Goal: Task Accomplishment & Management: Use online tool/utility

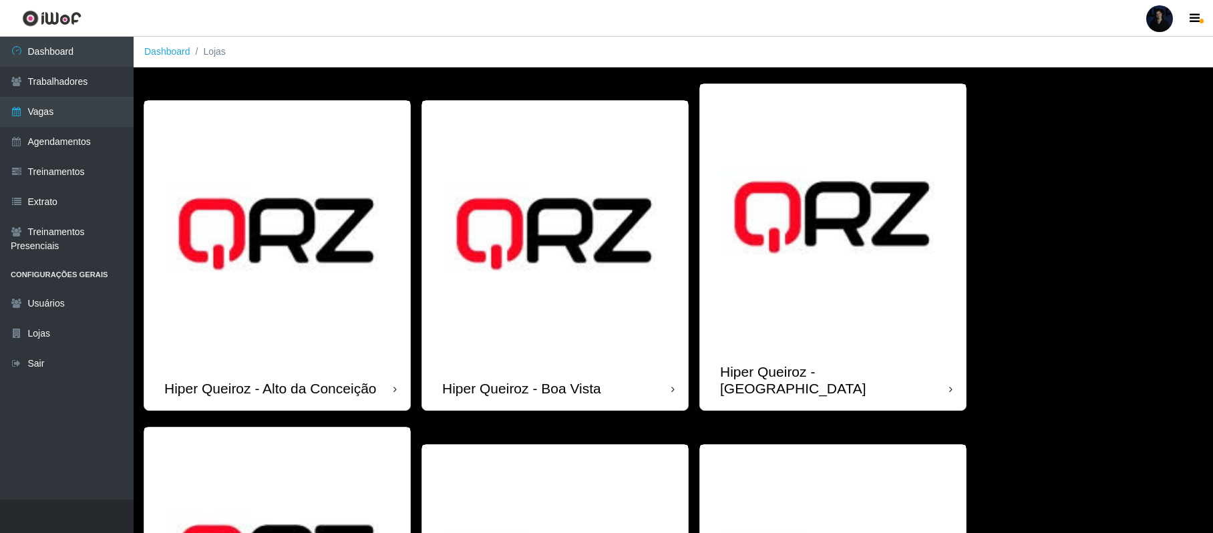
drag, startPoint x: 0, startPoint y: 0, endPoint x: 1165, endPoint y: 22, distance: 1165.4
click at [1165, 22] on div at bounding box center [1160, 18] width 27 height 27
click at [1105, 116] on button "Sair" at bounding box center [1134, 103] width 120 height 27
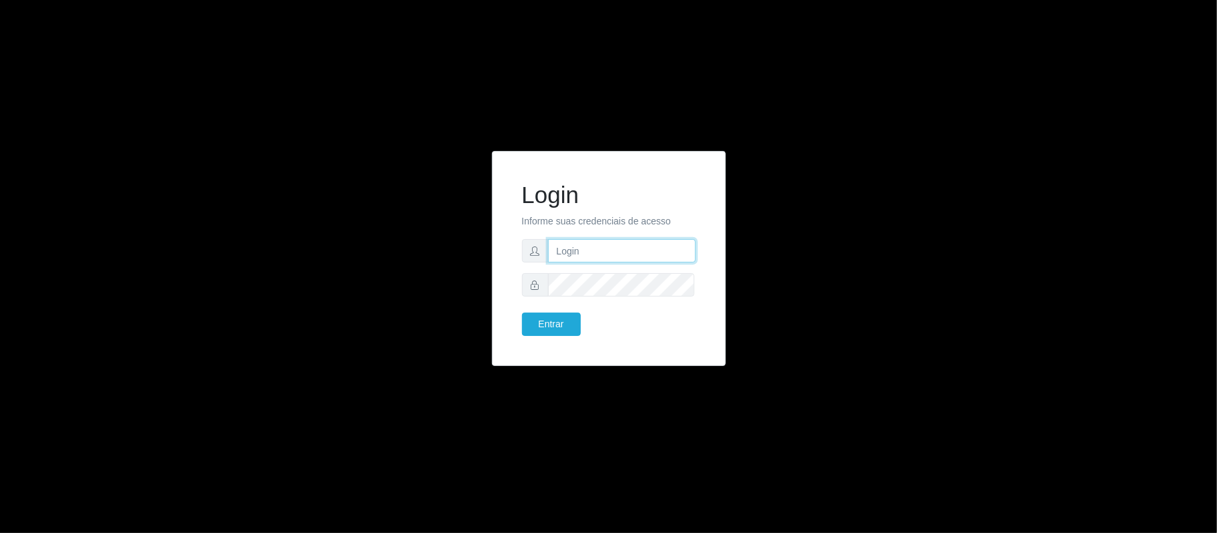
type input "[EMAIL_ADDRESS][DOMAIN_NAME]"
click at [551, 322] on button "Entrar" at bounding box center [551, 324] width 59 height 23
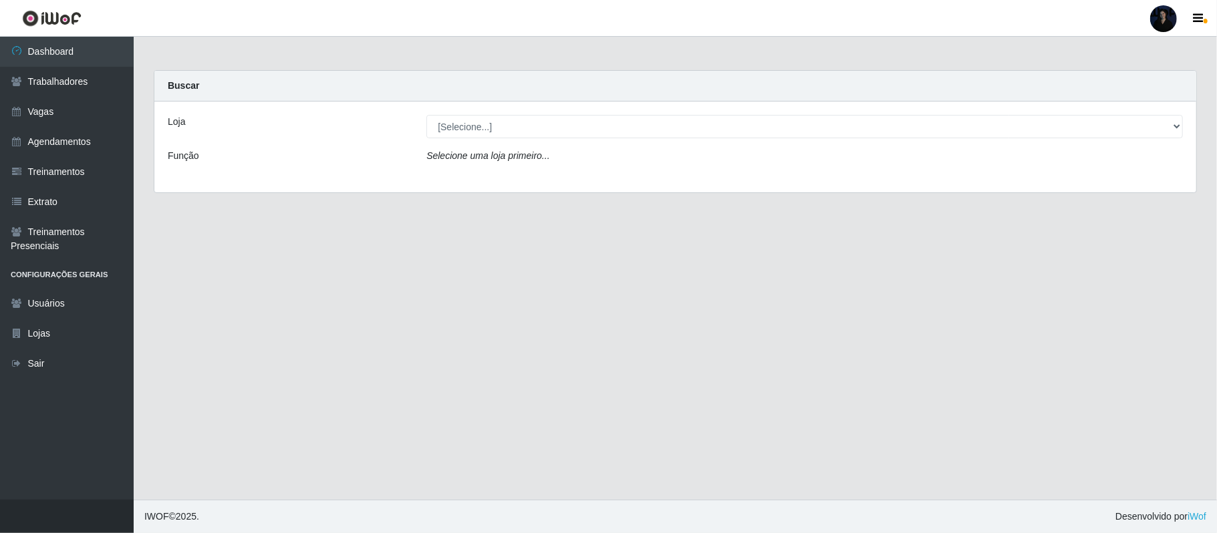
click at [1165, 25] on div at bounding box center [1163, 18] width 27 height 27
click at [1102, 112] on button "Sair" at bounding box center [1137, 103] width 120 height 27
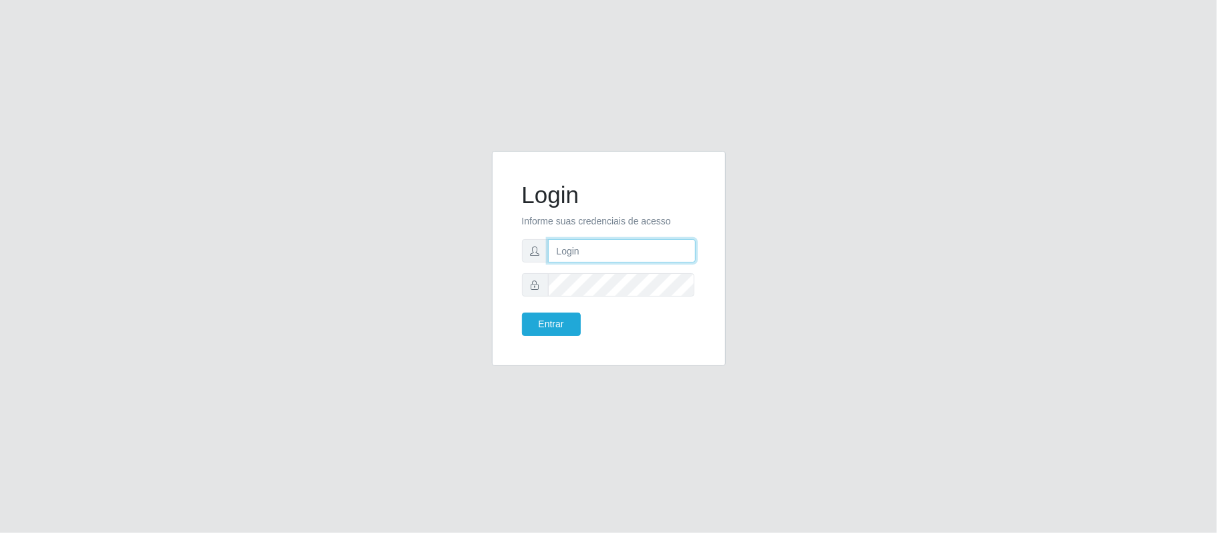
type input "[EMAIL_ADDRESS][DOMAIN_NAME]"
click at [539, 335] on button "Entrar" at bounding box center [551, 324] width 59 height 23
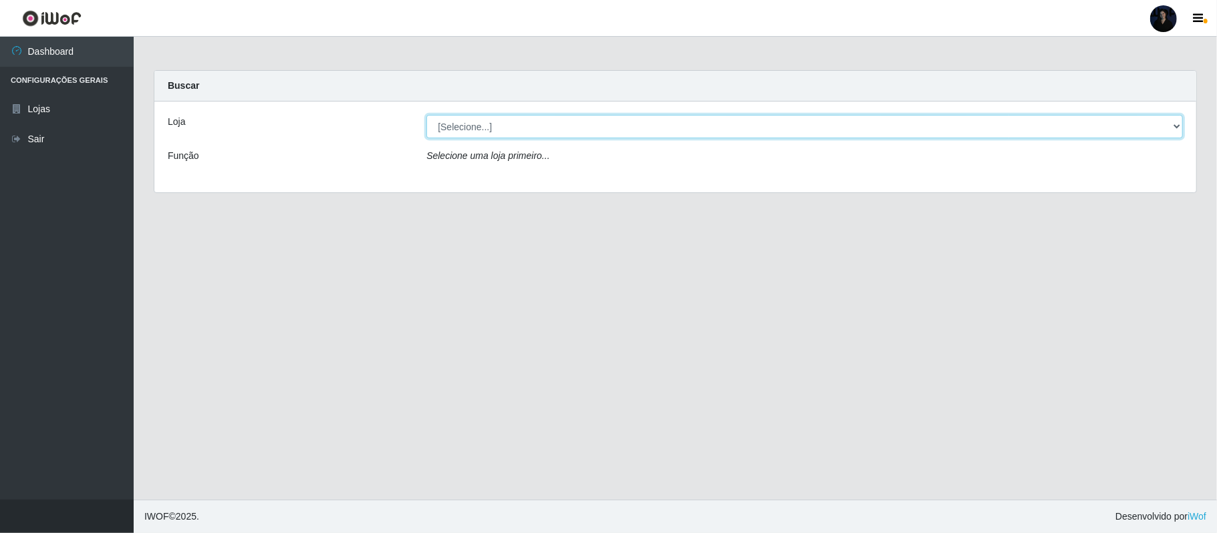
click at [546, 115] on select "[Selecione...] Hiper Queiroz - Alto da Conceição Hiper Queiroz - Boa Vista Hipe…" at bounding box center [804, 126] width 756 height 23
select select "464"
click at [426, 115] on select "[Selecione...] Hiper Queiroz - Alto da Conceição Hiper Queiroz - Boa Vista Hipe…" at bounding box center [804, 126] width 756 height 23
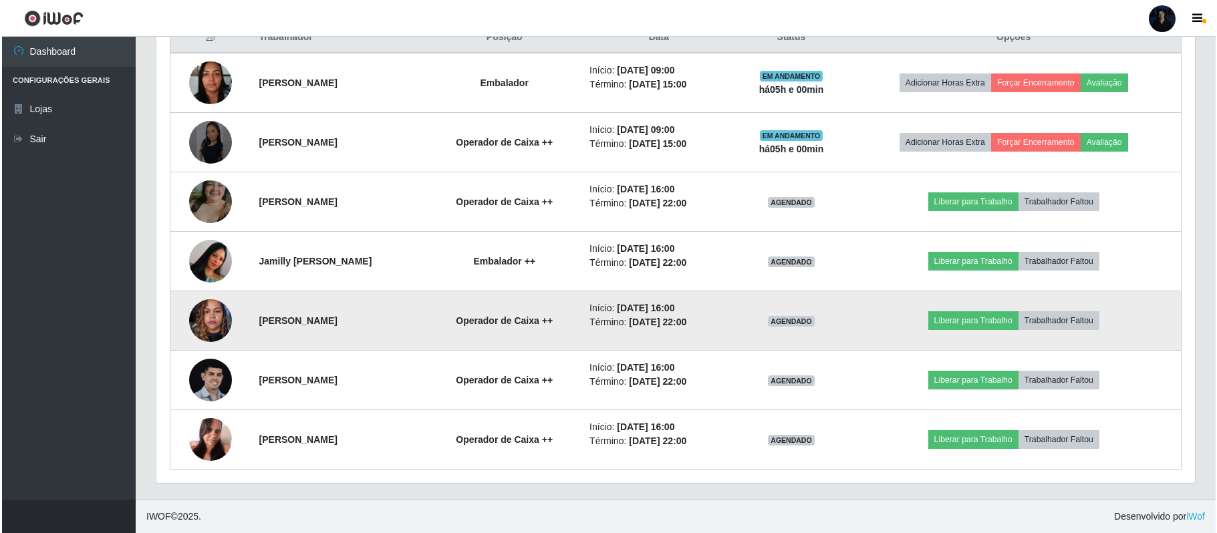
scroll to position [536, 0]
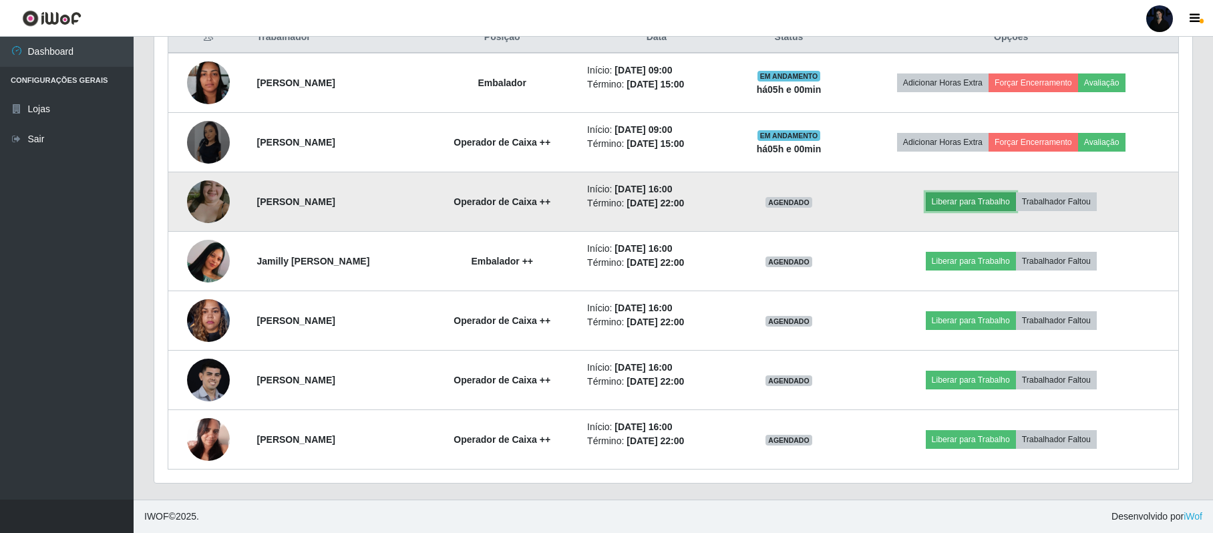
click at [975, 201] on button "Liberar para Trabalho" at bounding box center [971, 201] width 90 height 19
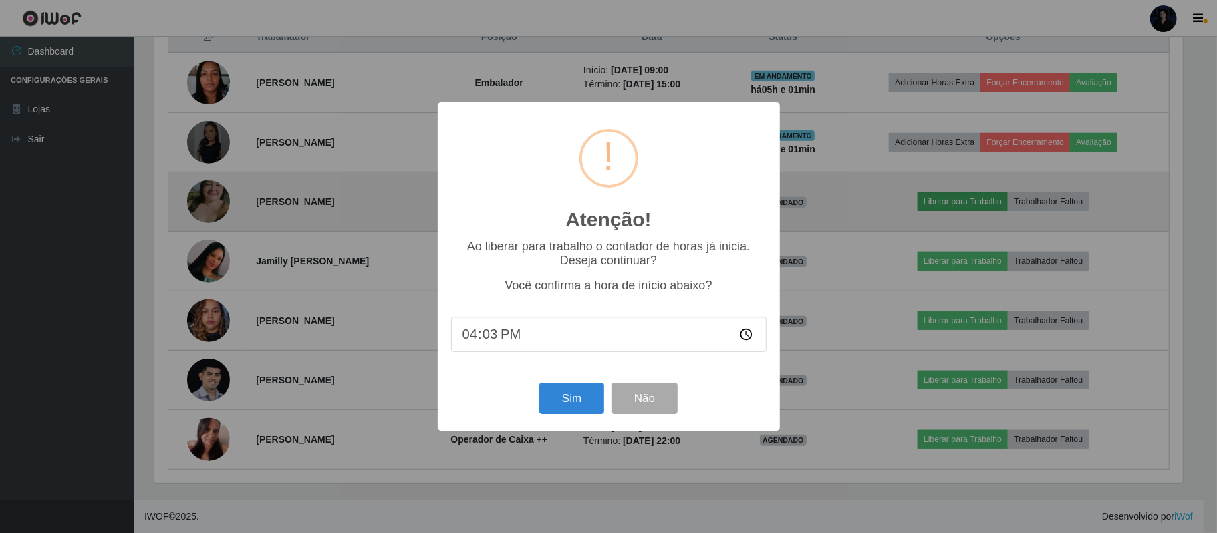
type input "16:30"
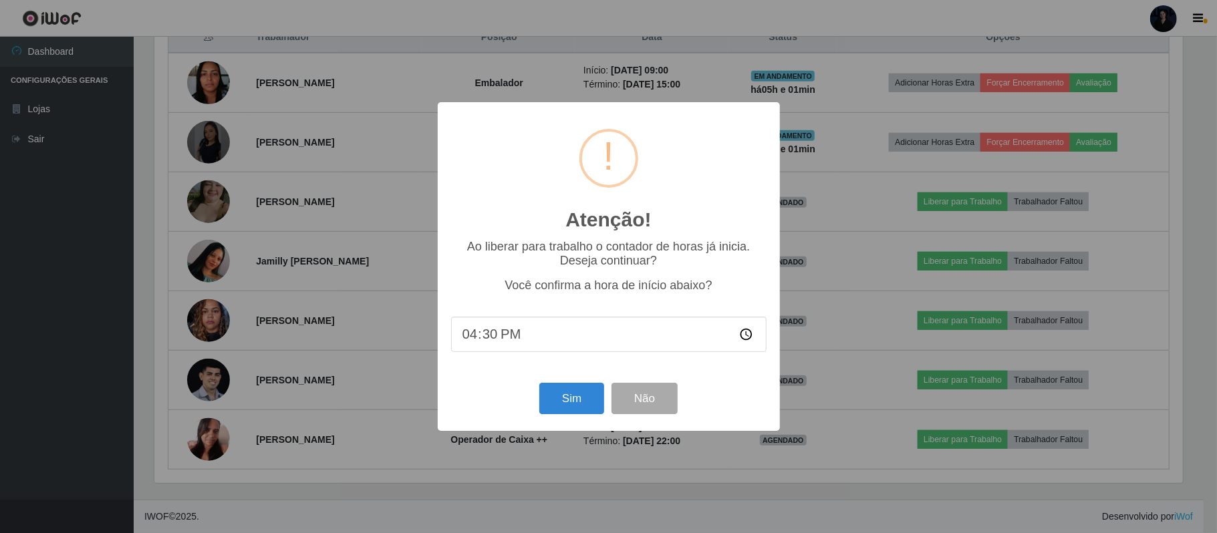
click at [901, 295] on div "Atenção! × Ao liberar para trabalho o contador de horas já inicia. Deseja conti…" at bounding box center [608, 266] width 1217 height 533
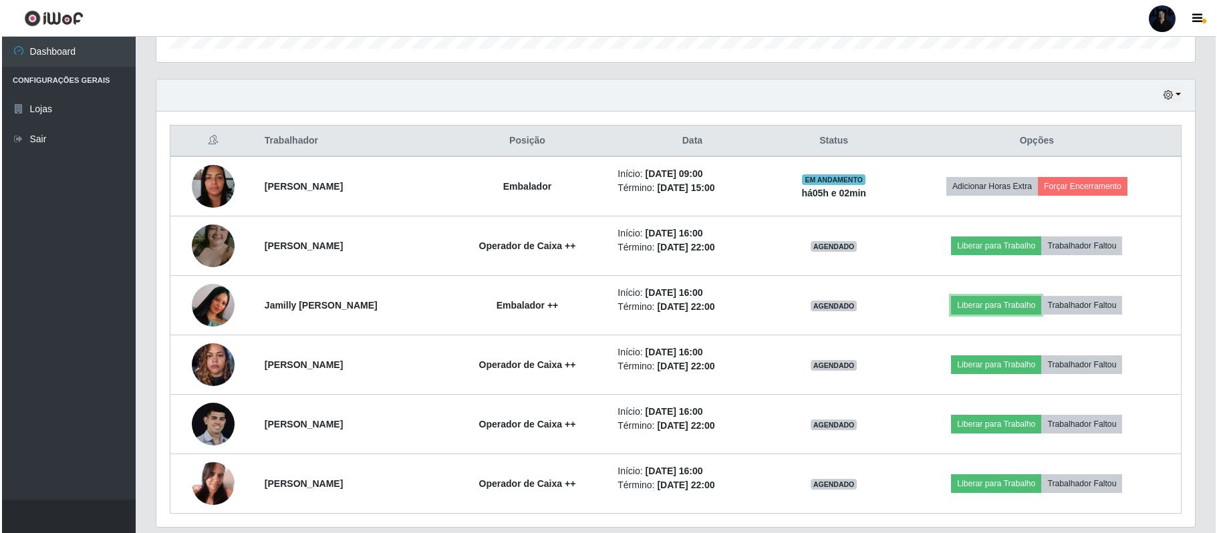
scroll to position [414, 0]
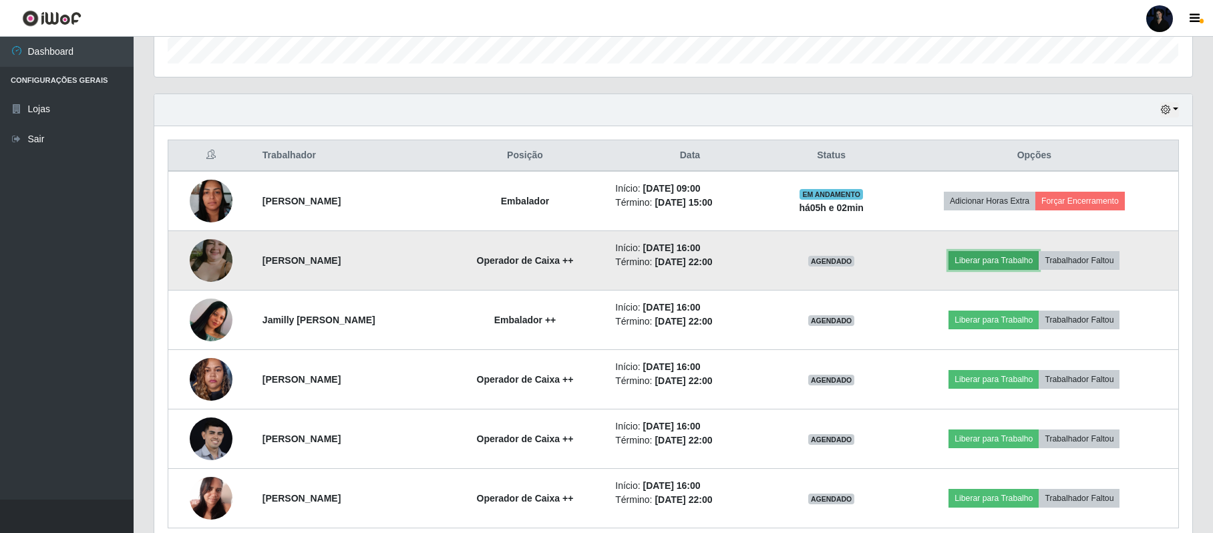
click at [1000, 265] on button "Liberar para Trabalho" at bounding box center [994, 260] width 90 height 19
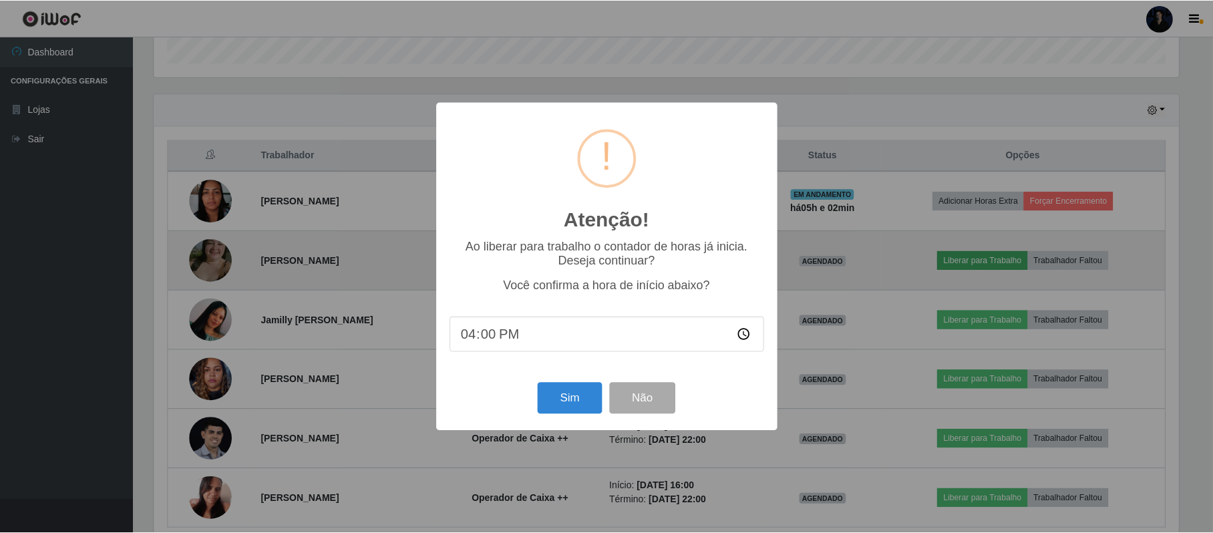
scroll to position [278, 1028]
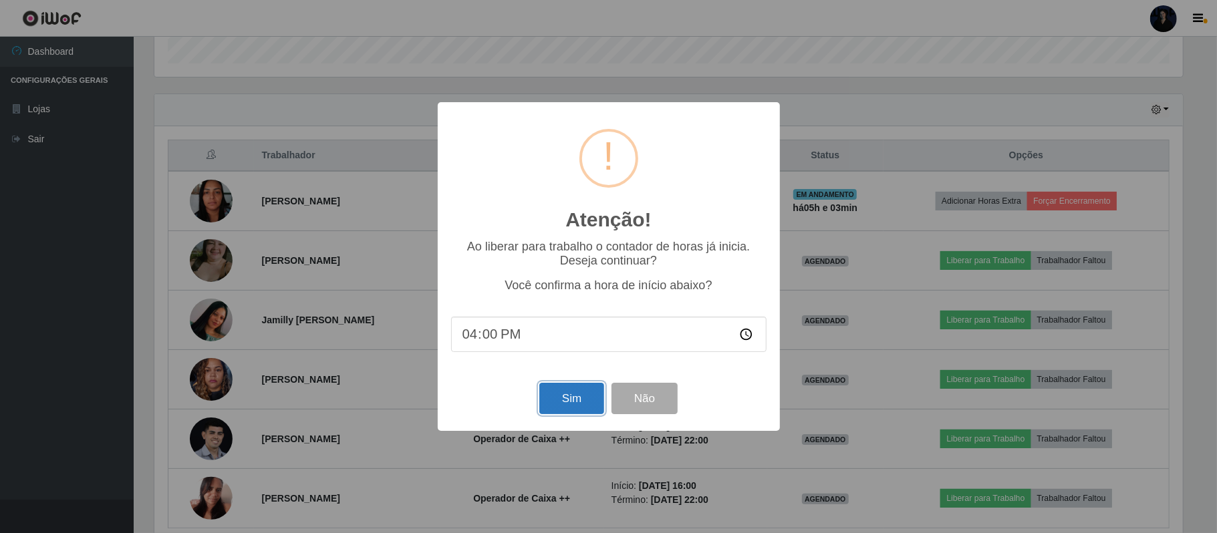
click at [573, 399] on button "Sim" at bounding box center [571, 398] width 65 height 31
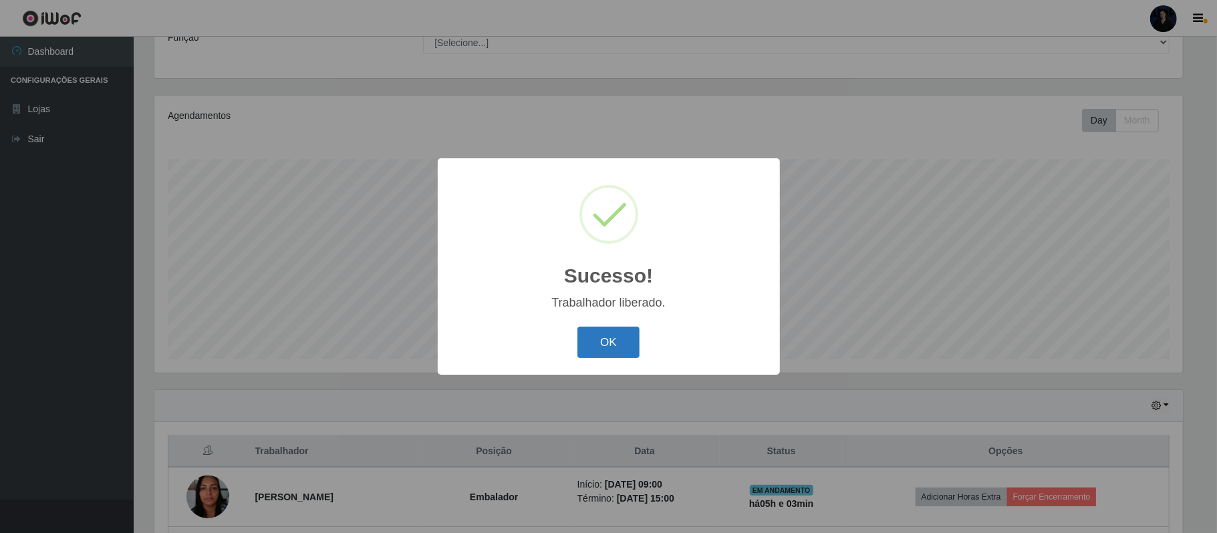
click at [601, 345] on button "OK" at bounding box center [608, 342] width 62 height 31
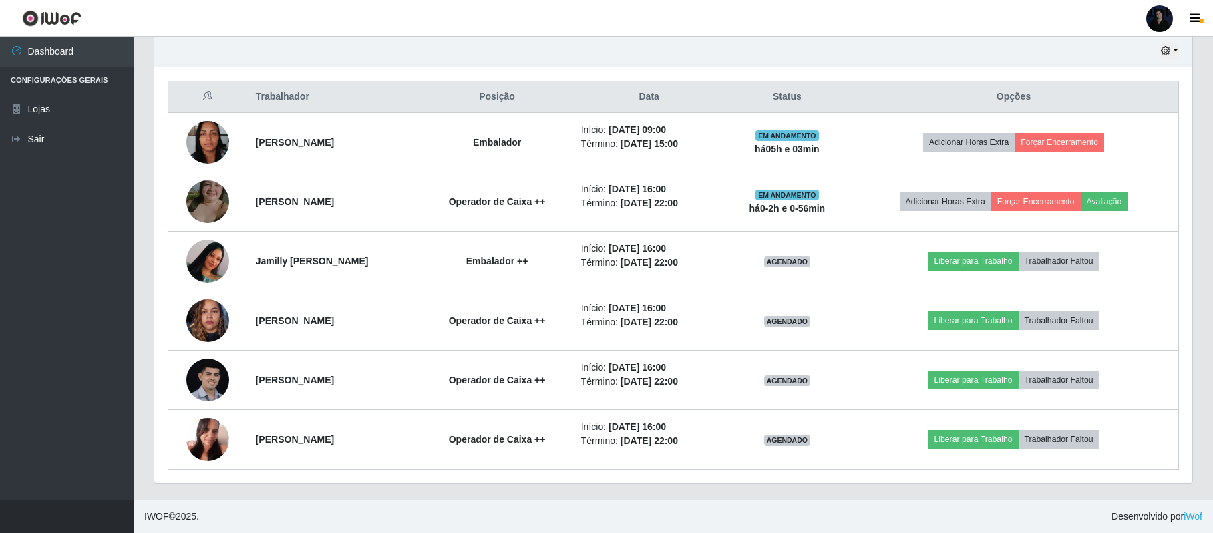
scroll to position [474, 0]
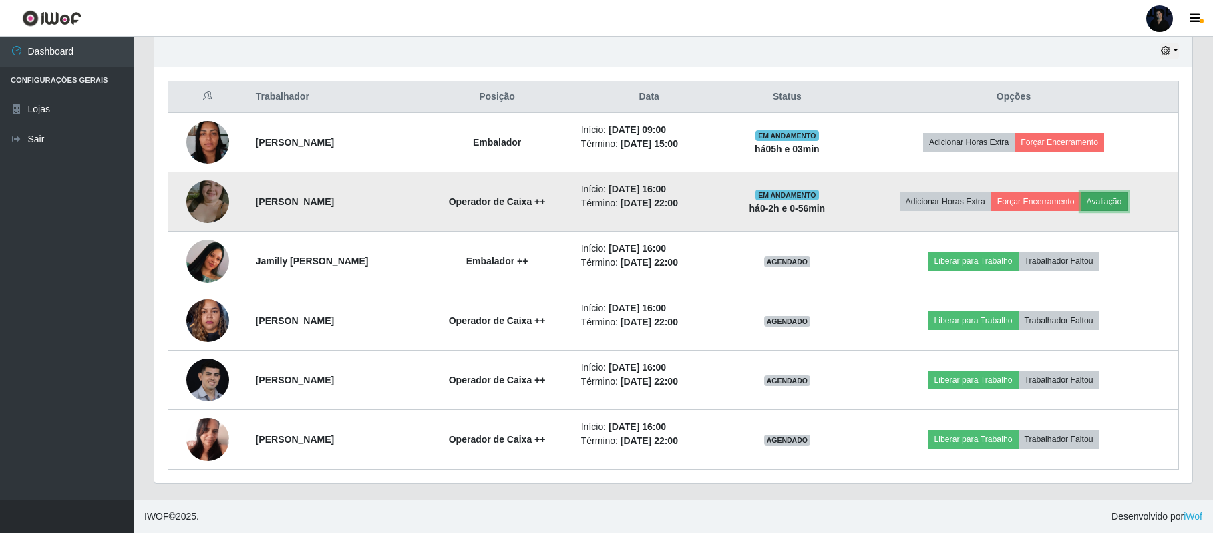
click at [1118, 207] on button "Avaliação" at bounding box center [1104, 201] width 47 height 19
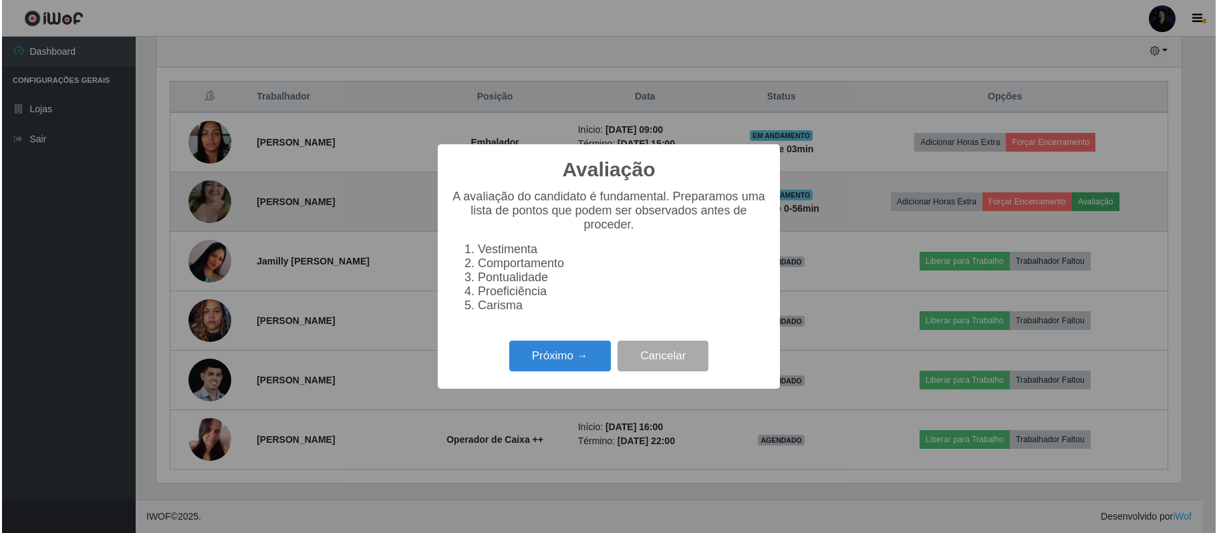
scroll to position [278, 1028]
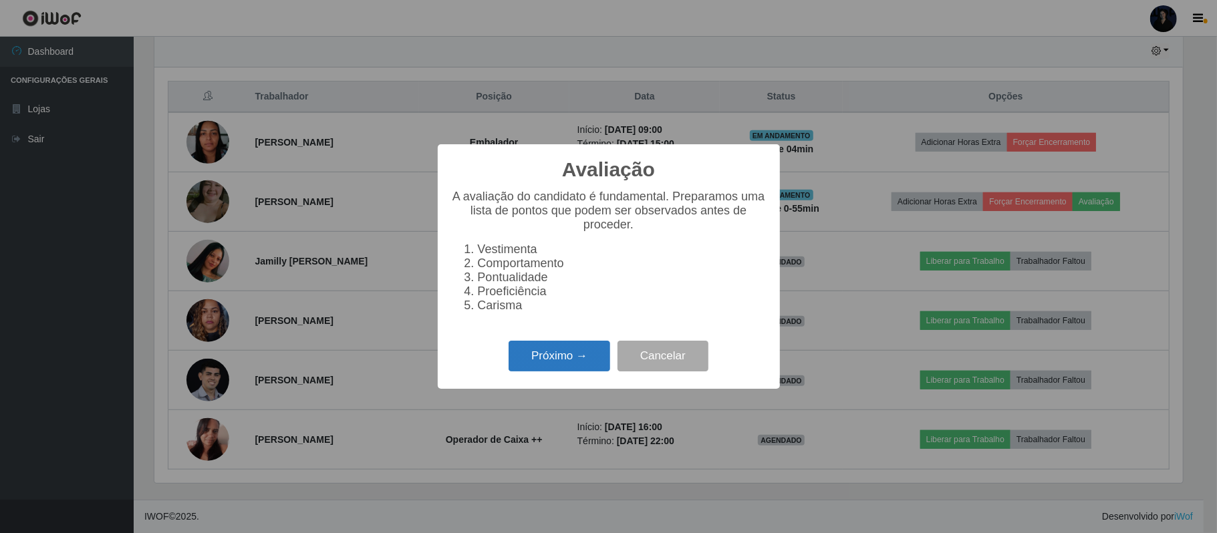
click at [583, 372] on button "Próximo →" at bounding box center [559, 356] width 102 height 31
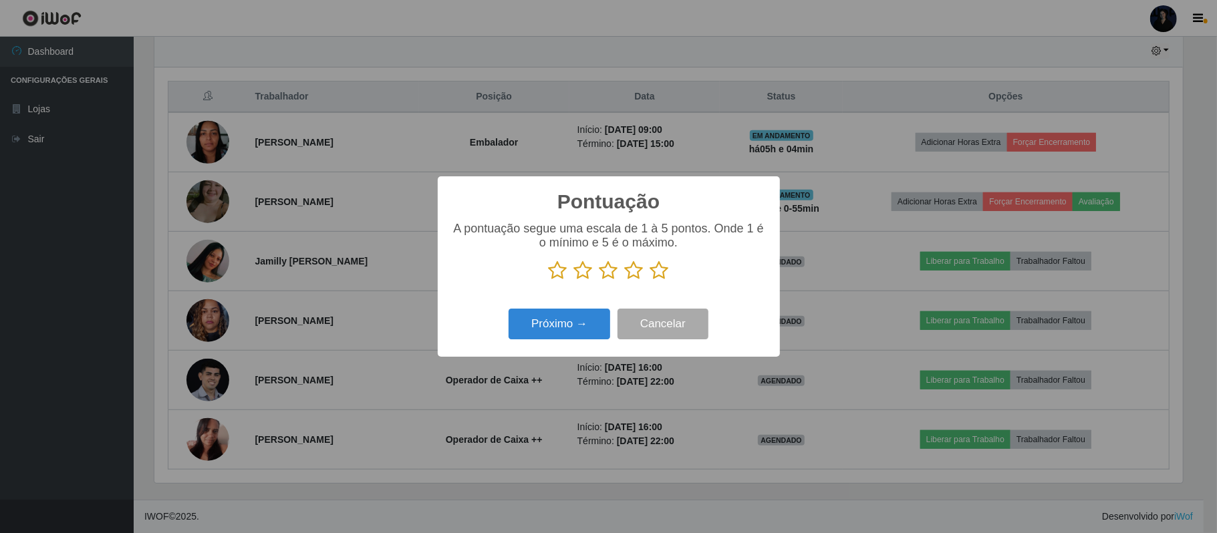
click at [633, 275] on icon at bounding box center [634, 271] width 19 height 20
click at [625, 281] on input "radio" at bounding box center [625, 281] width 0 height 0
click at [567, 319] on button "Próximo →" at bounding box center [559, 324] width 102 height 31
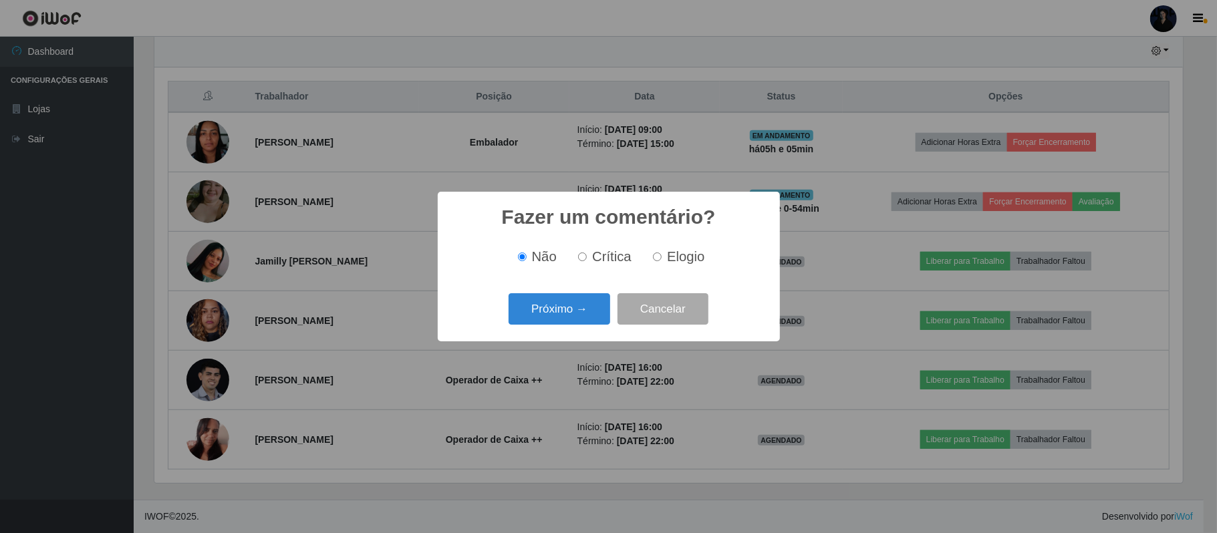
click at [676, 262] on span "Elogio" at bounding box center [685, 256] width 37 height 15
click at [661, 261] on input "Elogio" at bounding box center [657, 257] width 9 height 9
radio input "true"
click at [559, 308] on button "Próximo →" at bounding box center [559, 308] width 102 height 31
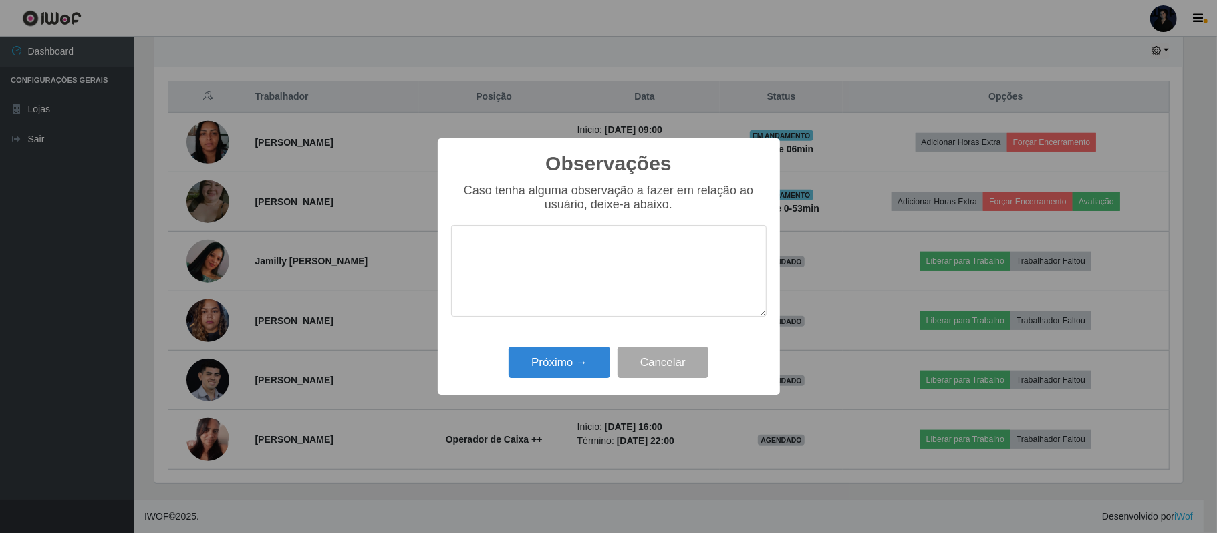
click at [553, 285] on textarea at bounding box center [608, 271] width 315 height 92
drag, startPoint x: 595, startPoint y: 249, endPoint x: 355, endPoint y: 249, distance: 239.2
click at [355, 249] on div "Observações × Caso tenha alguma observação a fazer em relação ao usuário, deixe…" at bounding box center [608, 266] width 1217 height 533
type textarea "p"
click at [683, 362] on button "Cancelar" at bounding box center [662, 362] width 91 height 31
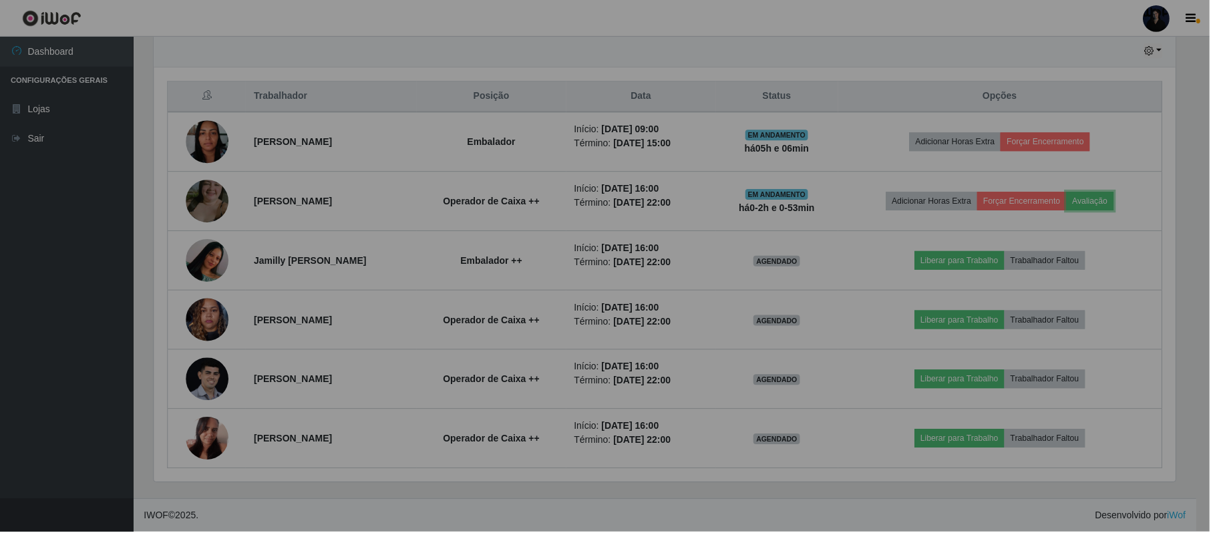
scroll to position [278, 1038]
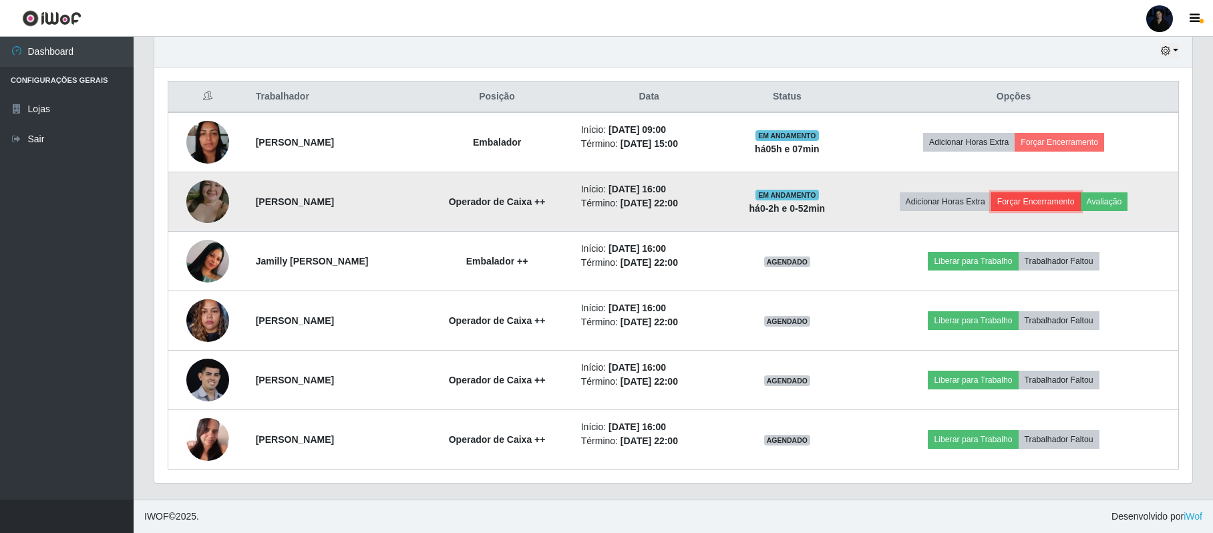
click at [1030, 203] on button "Forçar Encerramento" at bounding box center [1037, 201] width 90 height 19
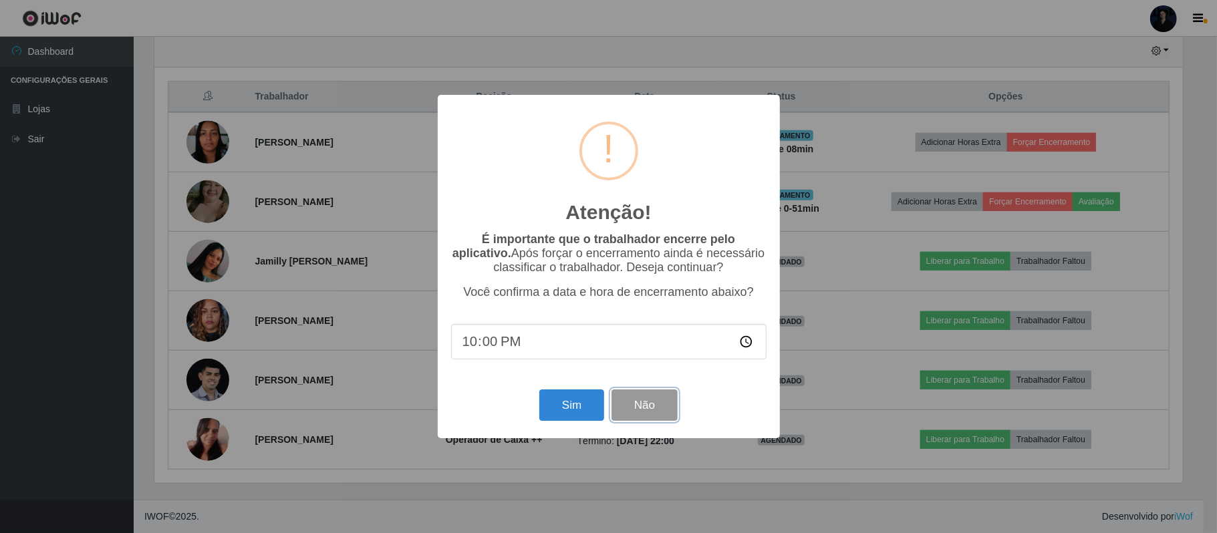
click at [631, 404] on button "Não" at bounding box center [644, 405] width 66 height 31
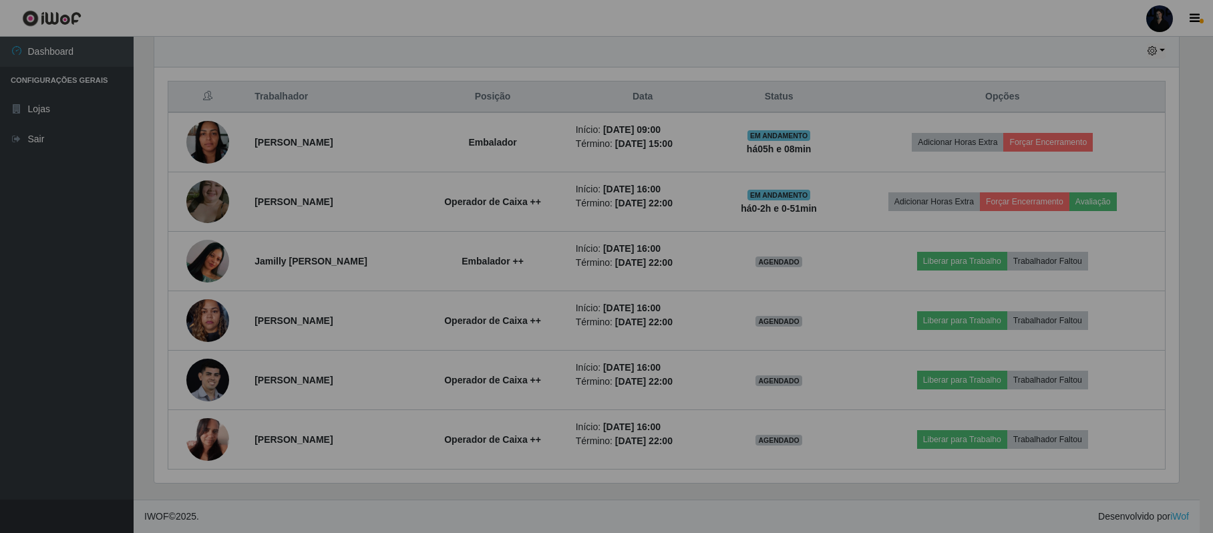
scroll to position [278, 1038]
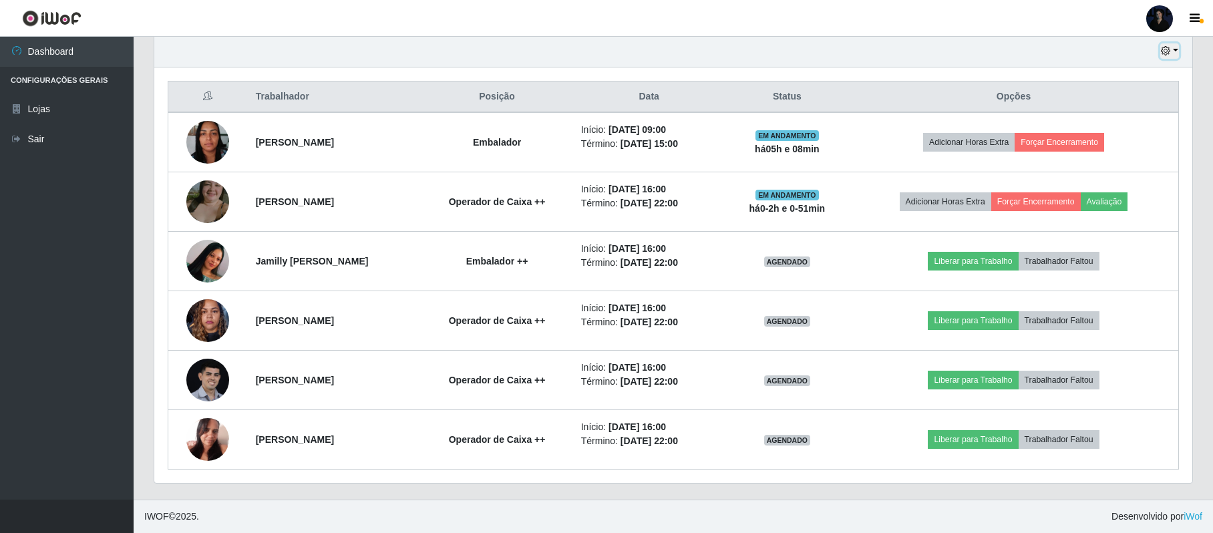
click at [1173, 51] on button "button" at bounding box center [1170, 50] width 19 height 15
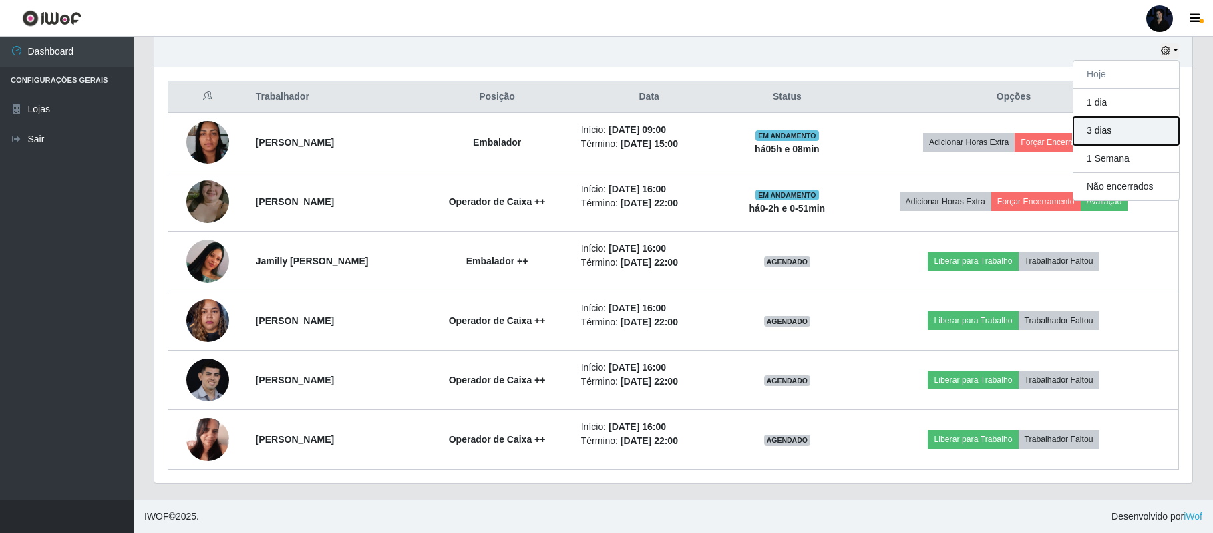
click at [1118, 142] on button "3 dias" at bounding box center [1127, 131] width 106 height 28
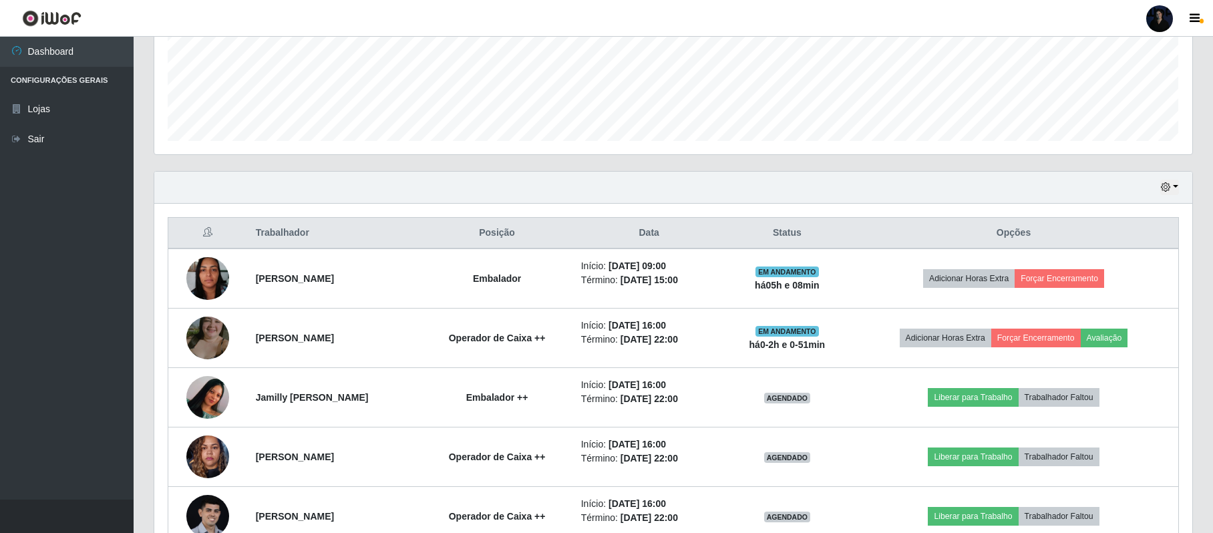
scroll to position [327, 0]
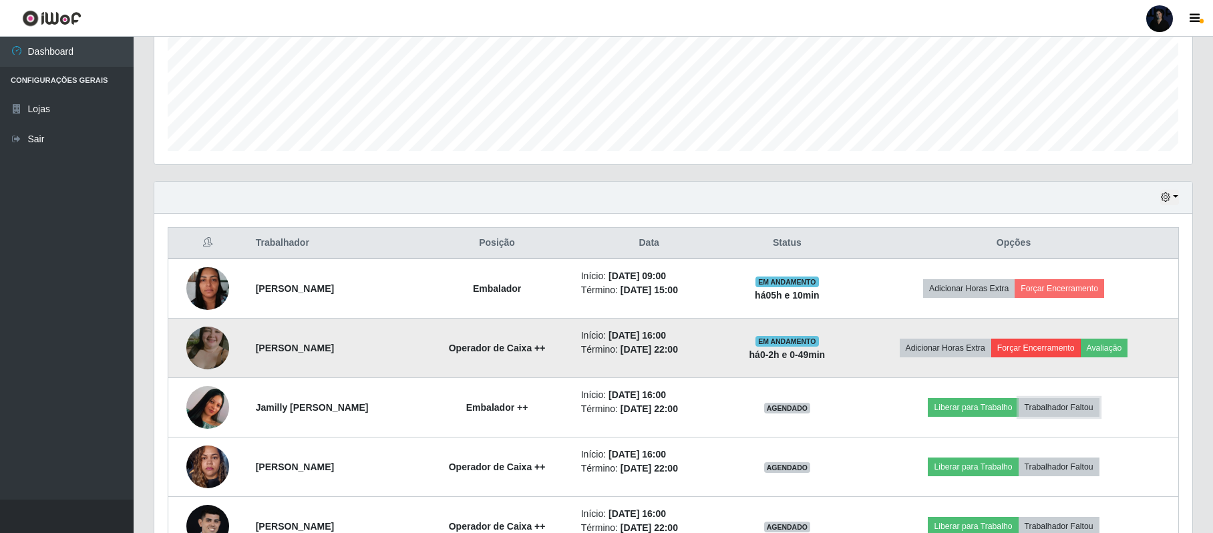
drag, startPoint x: 1083, startPoint y: 410, endPoint x: 1090, endPoint y: 359, distance: 51.3
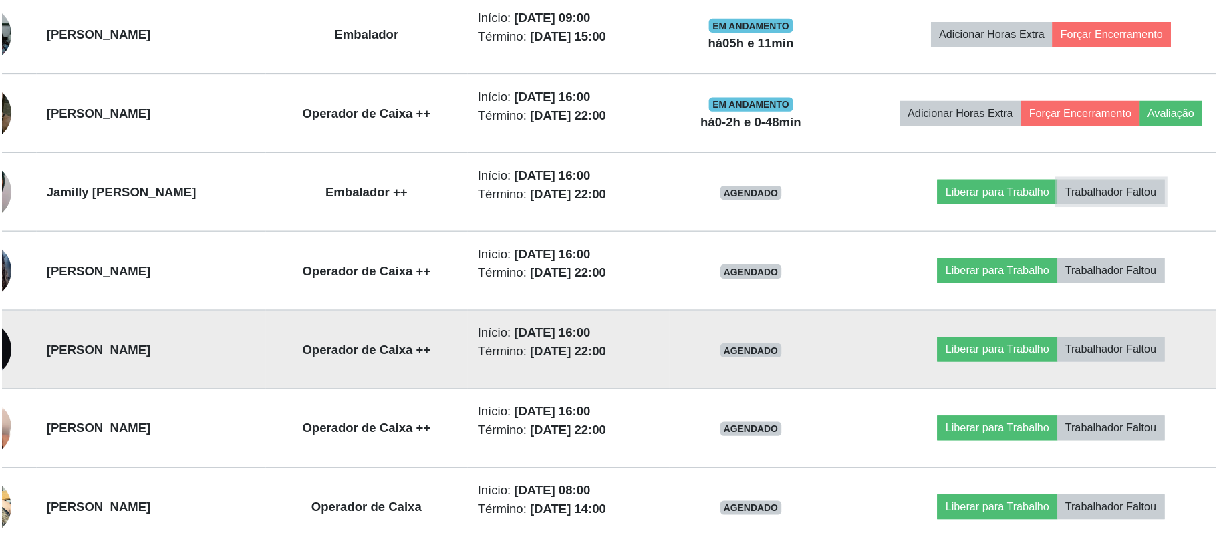
scroll to position [463, 0]
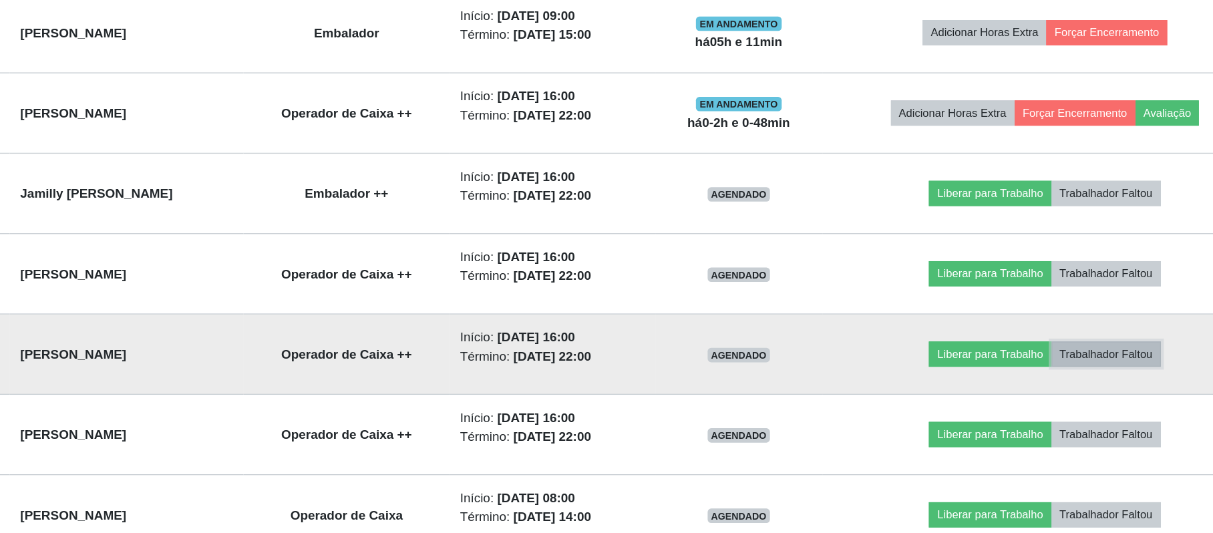
click at [1083, 392] on button "Trabalhador Faltou" at bounding box center [1059, 390] width 81 height 19
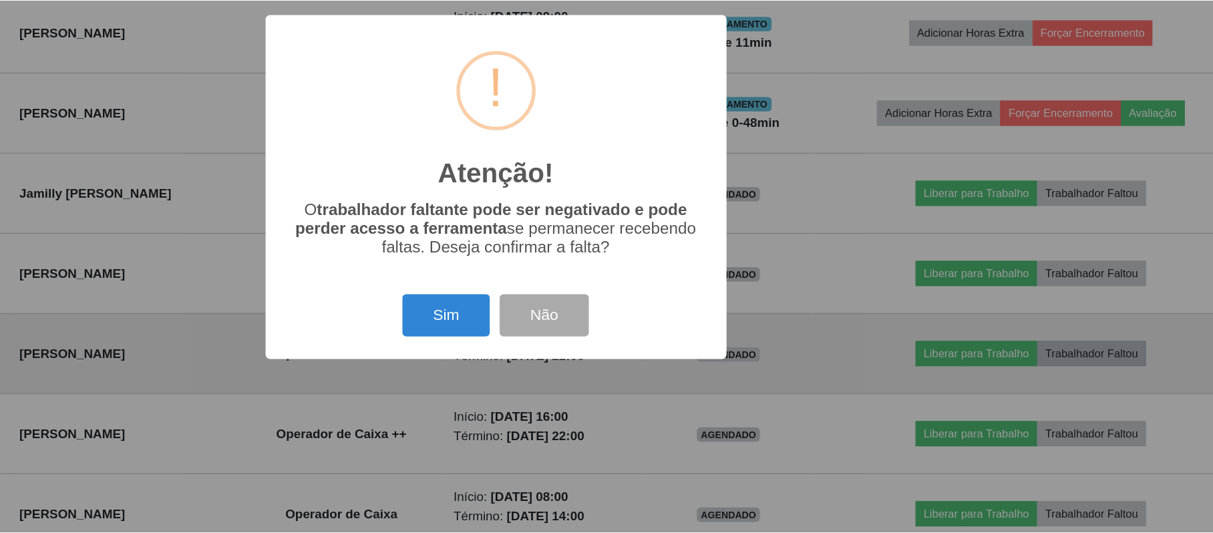
scroll to position [278, 1028]
click at [1083, 392] on div "Atenção! × O trabalhador faltante pode ser negativado e pode perder acesso a fe…" at bounding box center [608, 266] width 1217 height 533
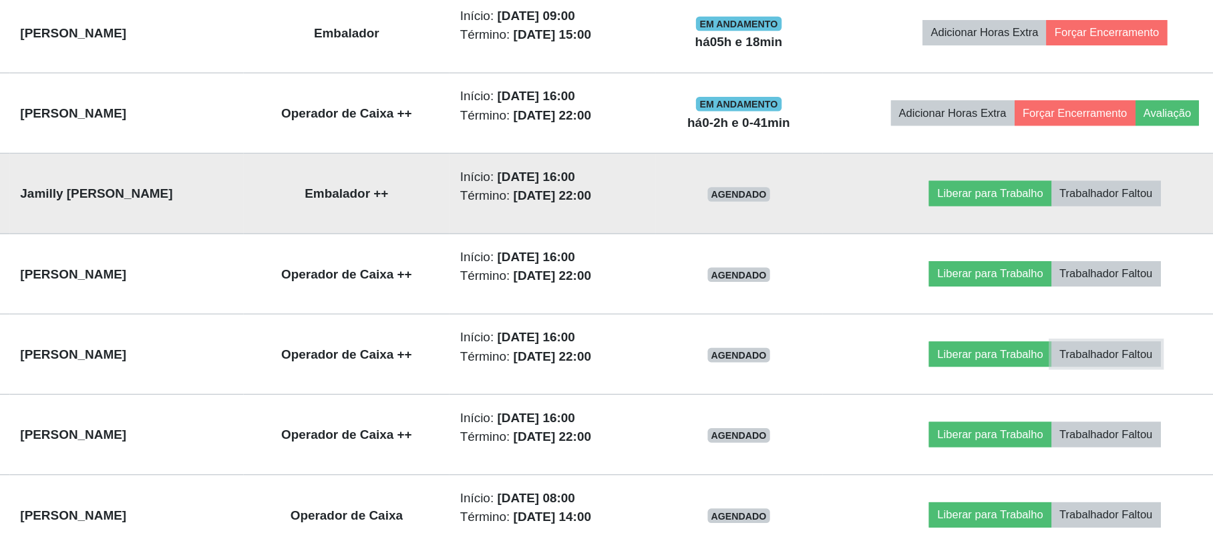
scroll to position [462, 0]
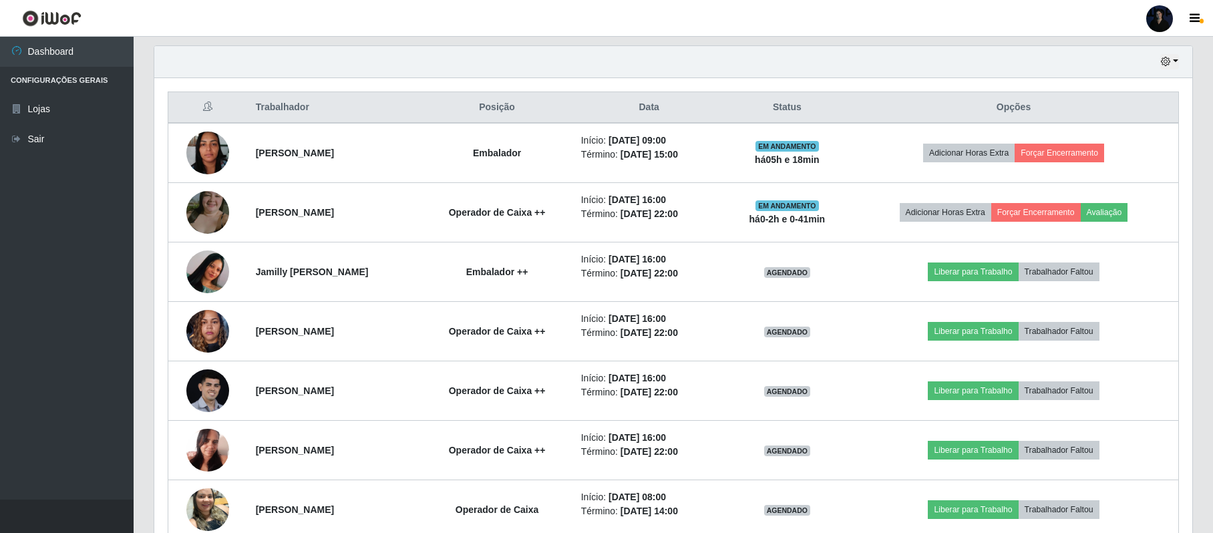
click at [1163, 21] on div at bounding box center [1160, 18] width 27 height 27
click at [1116, 105] on button "Sair" at bounding box center [1134, 103] width 120 height 27
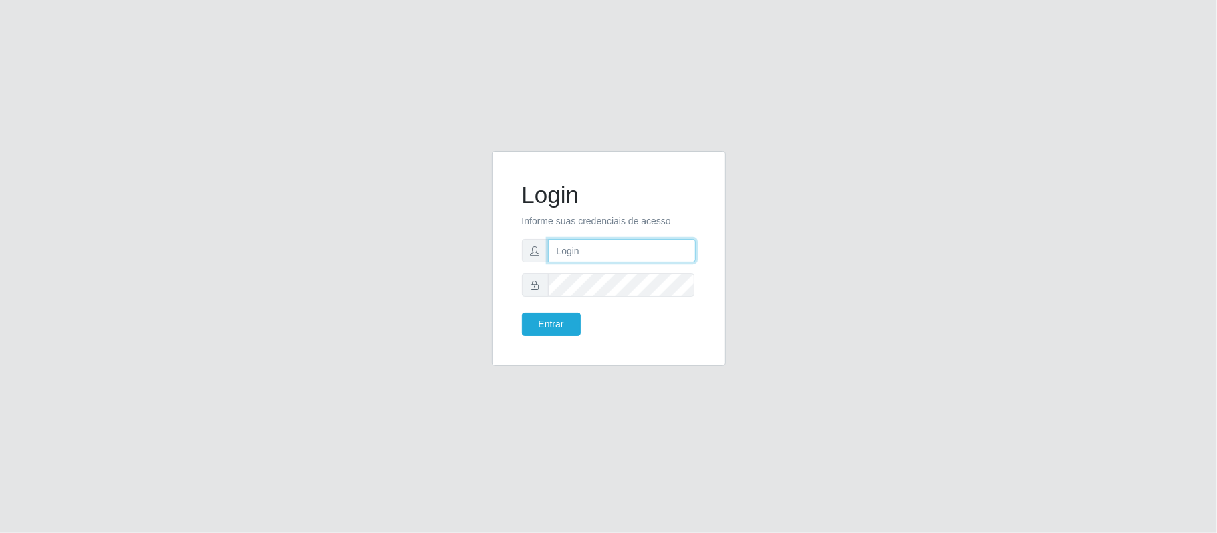
type input "[EMAIL_ADDRESS][DOMAIN_NAME]"
click at [683, 257] on input "[EMAIL_ADDRESS][DOMAIN_NAME]" at bounding box center [622, 250] width 148 height 23
click at [564, 71] on div "Login Informe suas credenciais de acesso [EMAIL_ADDRESS][DOMAIN_NAME] Entrar" at bounding box center [608, 266] width 1217 height 533
click at [681, 250] on input "[EMAIL_ADDRESS][DOMAIN_NAME]" at bounding box center [622, 250] width 148 height 23
type input "a"
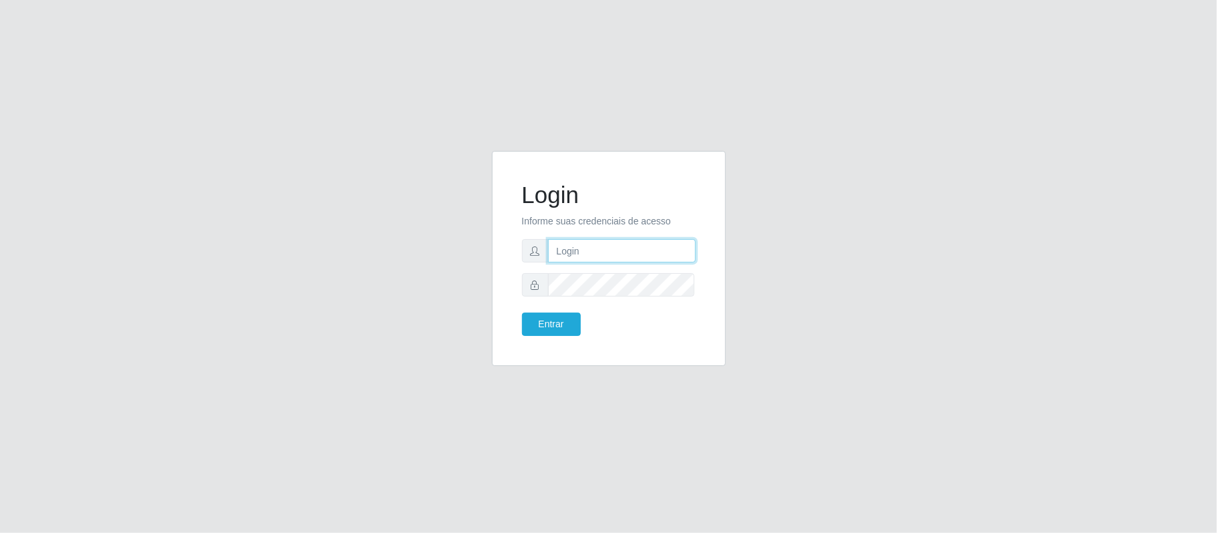
click at [659, 253] on input "text" at bounding box center [622, 250] width 148 height 23
type input "[EMAIL_ADDRESS][DOMAIN_NAME]"
click at [526, 327] on button "Entrar" at bounding box center [551, 324] width 59 height 23
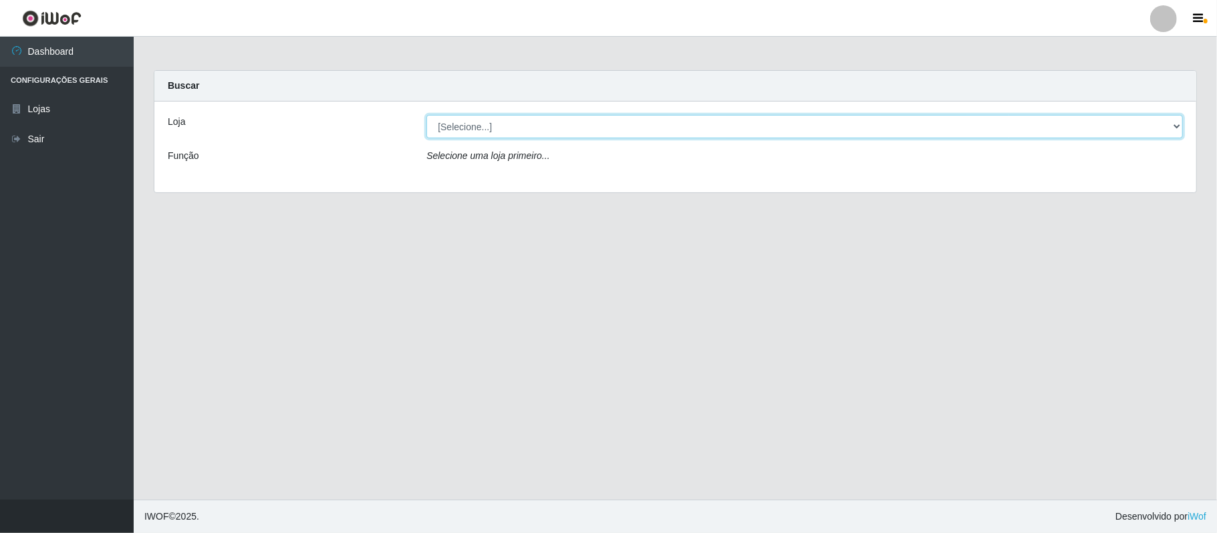
click at [599, 130] on select "[Selecione...] [PERSON_NAME]" at bounding box center [804, 126] width 756 height 23
select select "523"
click at [426, 115] on select "[Selecione...] [PERSON_NAME]" at bounding box center [804, 126] width 756 height 23
click at [992, 132] on select "[Selecione...] [PERSON_NAME]" at bounding box center [804, 126] width 756 height 23
select select "523"
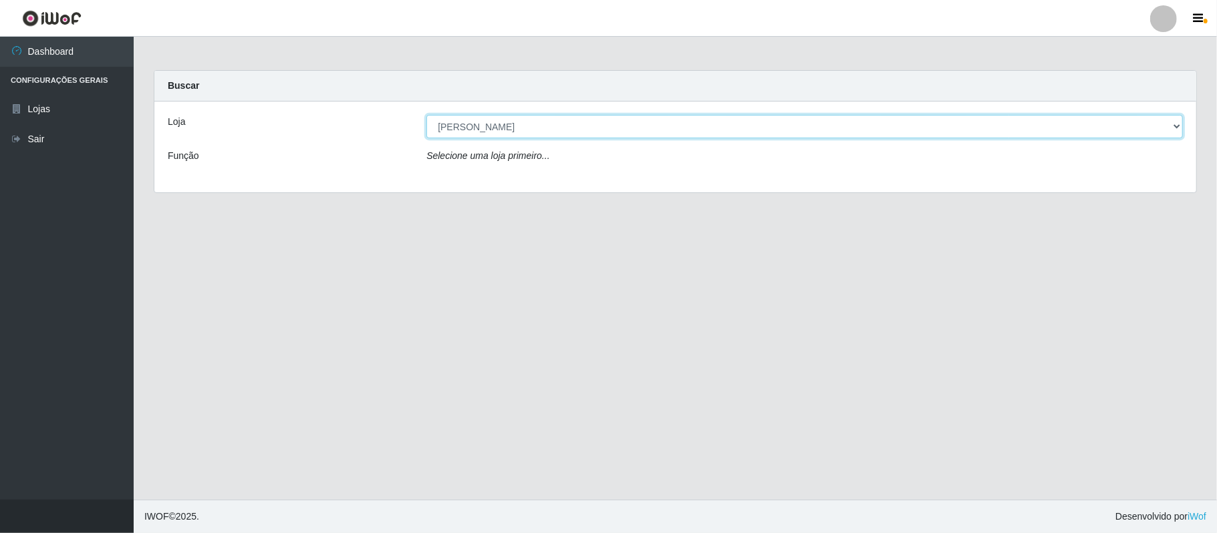
click at [426, 115] on select "[Selecione...] [PERSON_NAME]" at bounding box center [804, 126] width 756 height 23
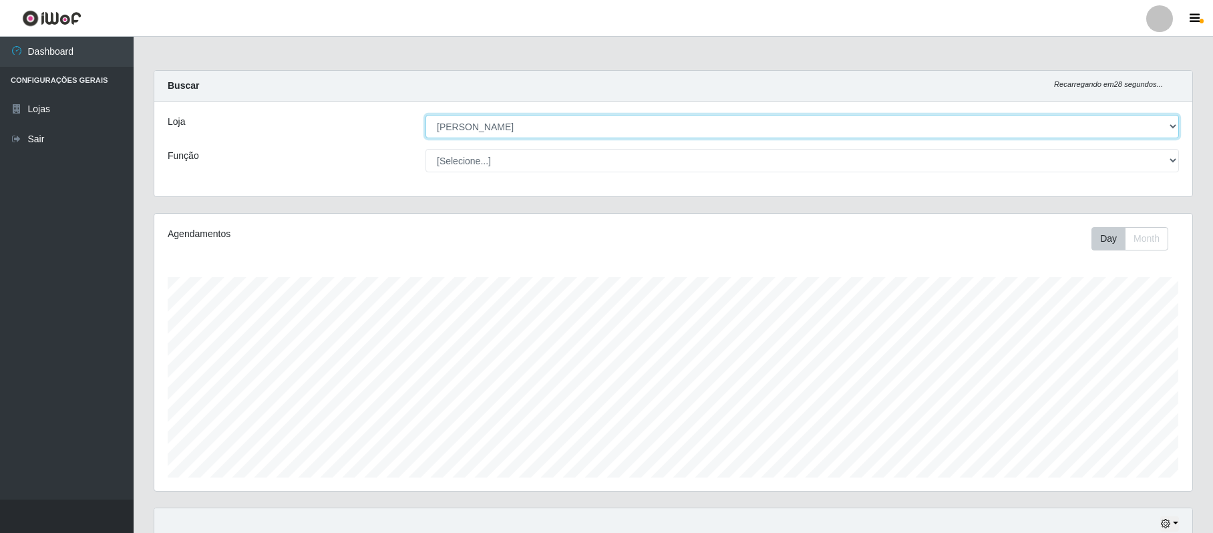
scroll to position [118, 0]
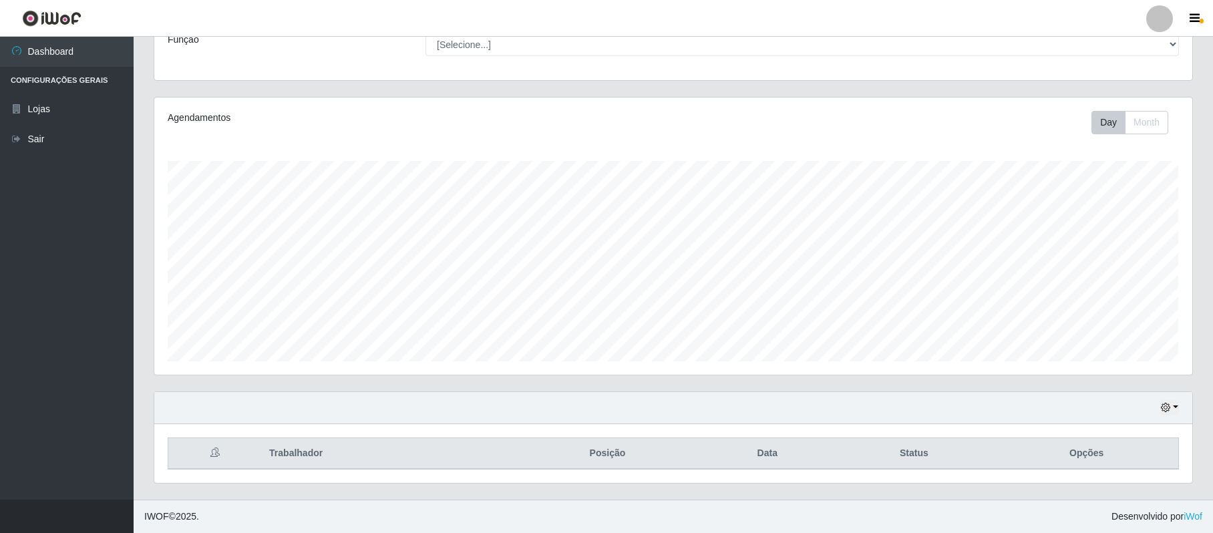
click at [1151, 19] on div at bounding box center [1160, 18] width 27 height 27
click at [1118, 105] on button "Sair" at bounding box center [1134, 103] width 120 height 27
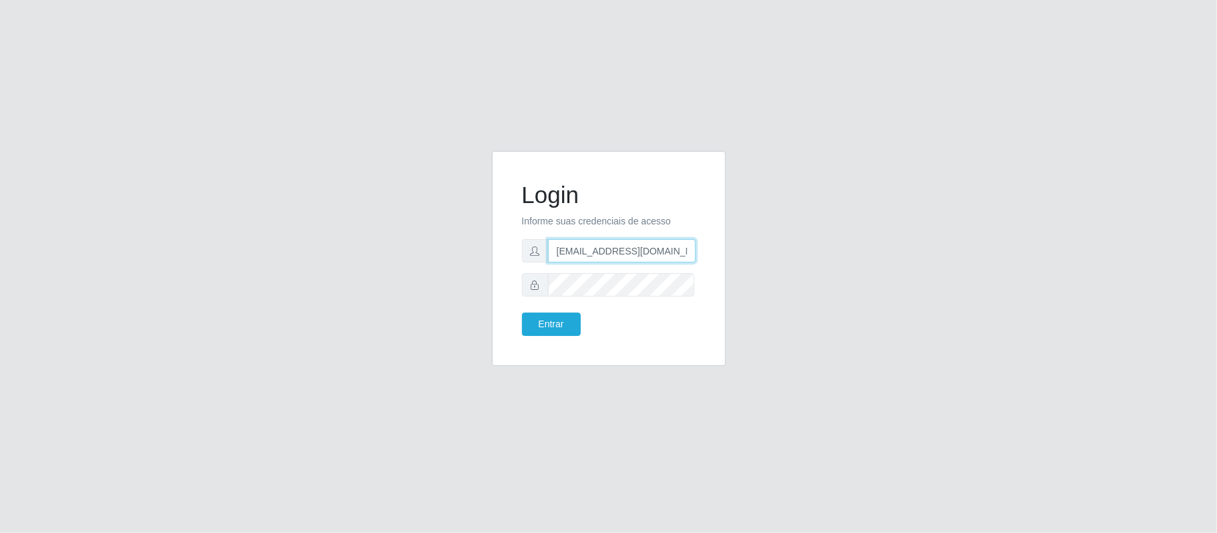
drag, startPoint x: 687, startPoint y: 262, endPoint x: 474, endPoint y: 260, distance: 212.5
click at [474, 260] on div "Login Informe suas credenciais de acesso paulo.braz@queirozatacadao.com.br Entr…" at bounding box center [609, 266] width 762 height 231
click at [497, 277] on div "Login Informe suas credenciais de acesso m.br Entrar" at bounding box center [609, 258] width 234 height 215
click at [589, 241] on input "m.br" at bounding box center [622, 250] width 148 height 23
type input "m"
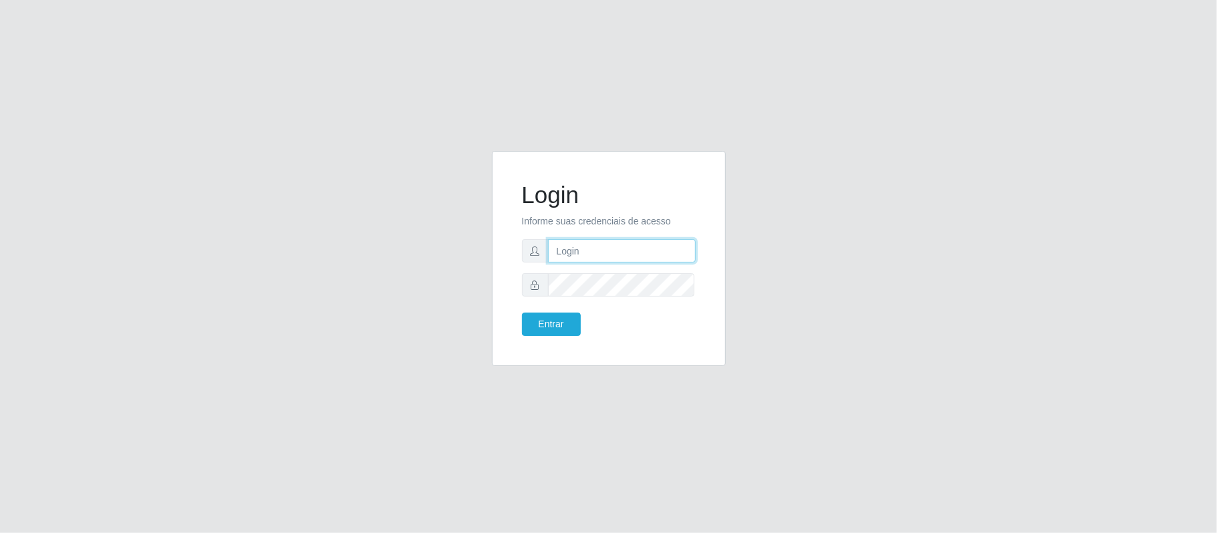
click at [587, 254] on input "text" at bounding box center [622, 250] width 148 height 23
click at [510, 82] on div "Login Informe suas credenciais de acesso Entrar" at bounding box center [608, 266] width 1217 height 533
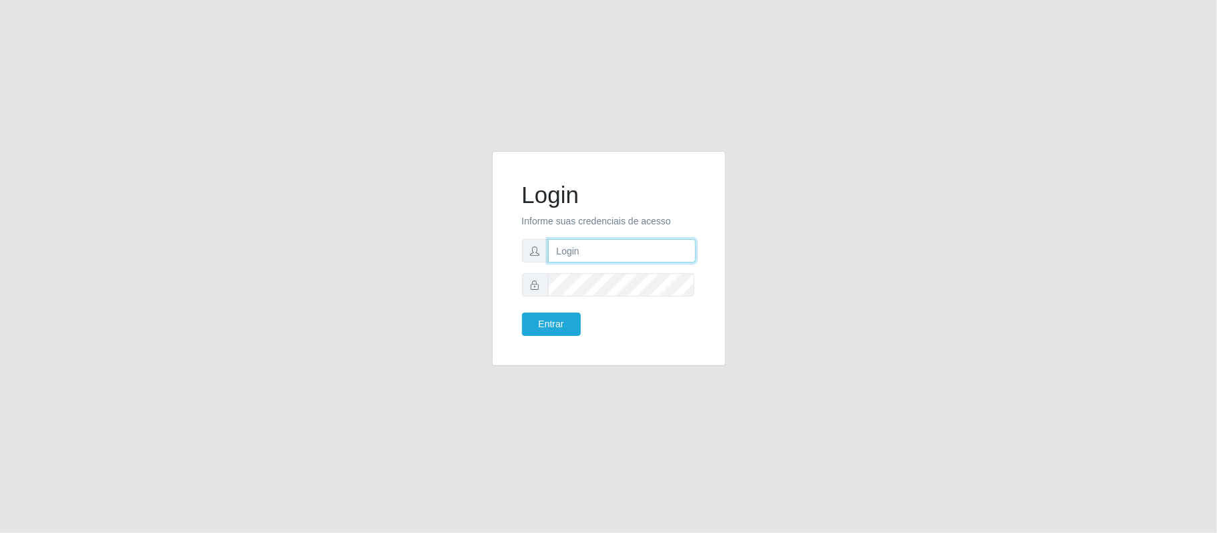
click at [576, 254] on input "text" at bounding box center [622, 250] width 148 height 23
click at [543, 153] on div "Login Informe suas credenciais de acesso Entrar" at bounding box center [609, 258] width 234 height 215
click at [576, 245] on input "text" at bounding box center [622, 250] width 148 height 23
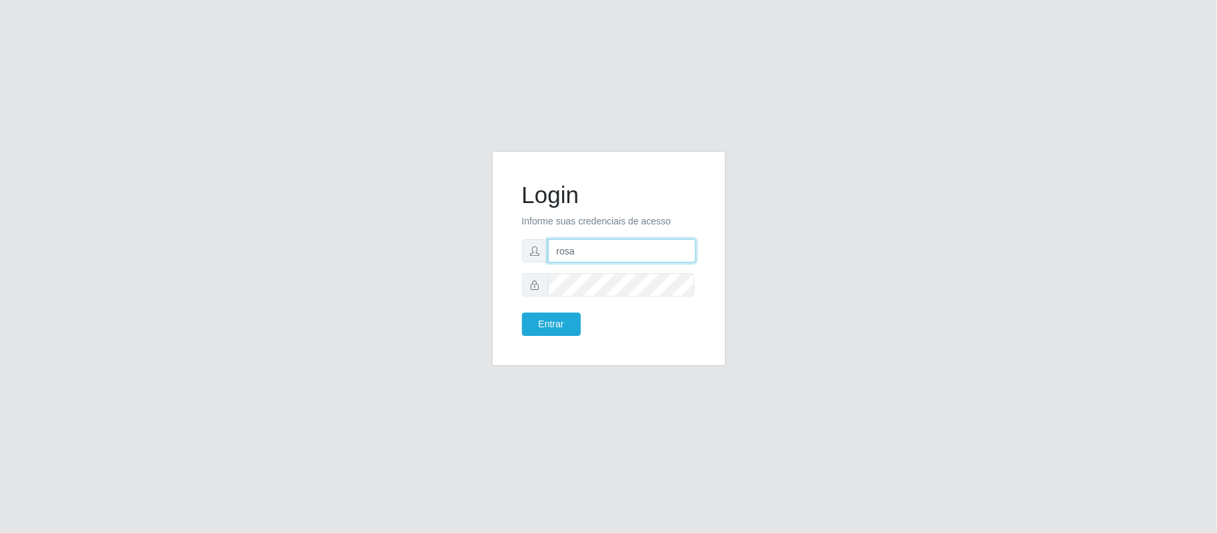
type input "rosalia.marcia@queirozatacadao.com.br"
click at [530, 319] on button "Entrar" at bounding box center [551, 324] width 59 height 23
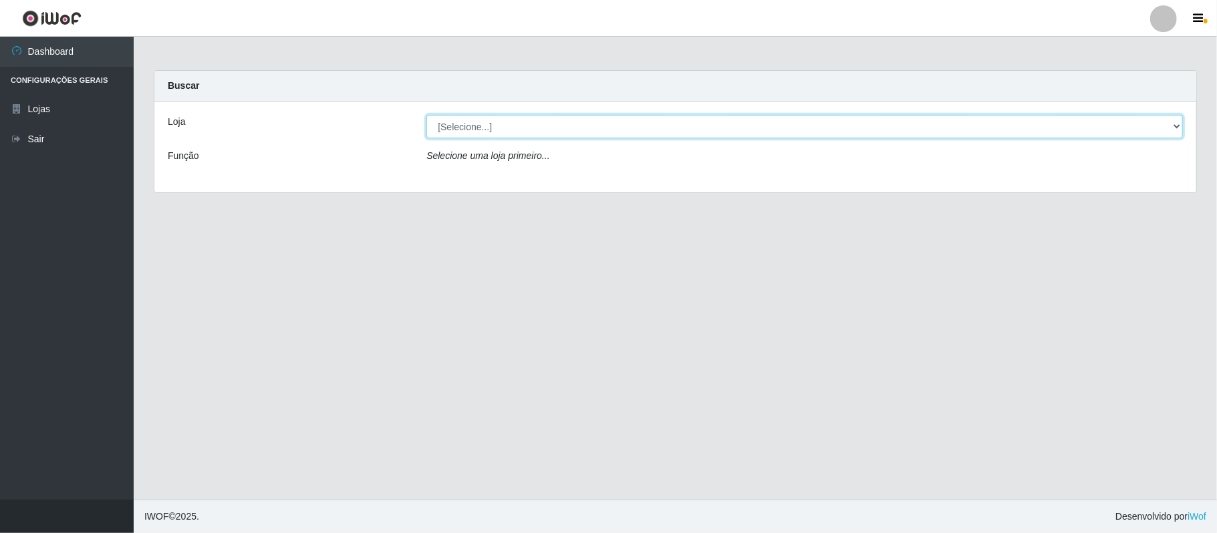
click at [520, 124] on select "[Selecione...] [PERSON_NAME]" at bounding box center [804, 126] width 756 height 23
select select "523"
click at [426, 115] on select "[Selecione...] [PERSON_NAME]" at bounding box center [804, 126] width 756 height 23
